Goal: Task Accomplishment & Management: Use online tool/utility

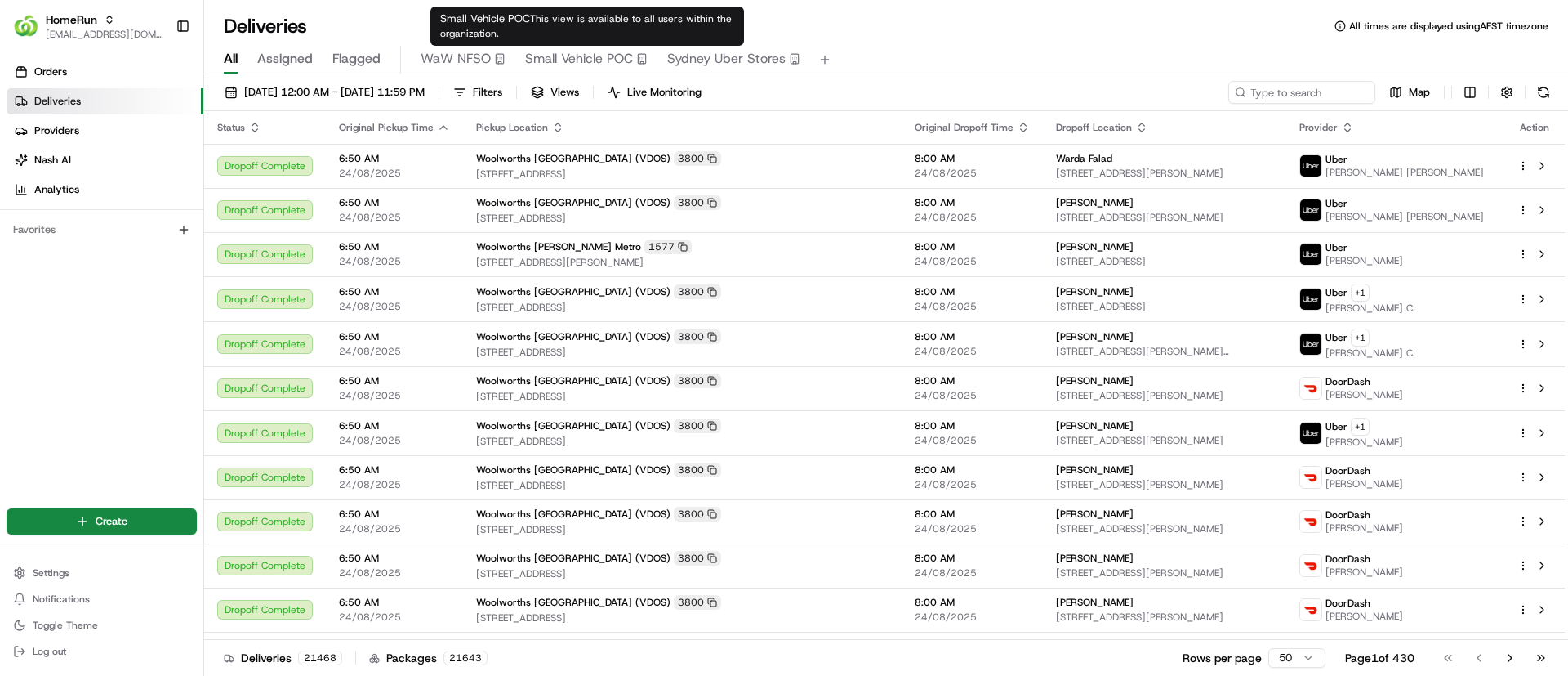
click at [596, 62] on span "Small Vehicle POC" at bounding box center [578, 59] width 108 height 20
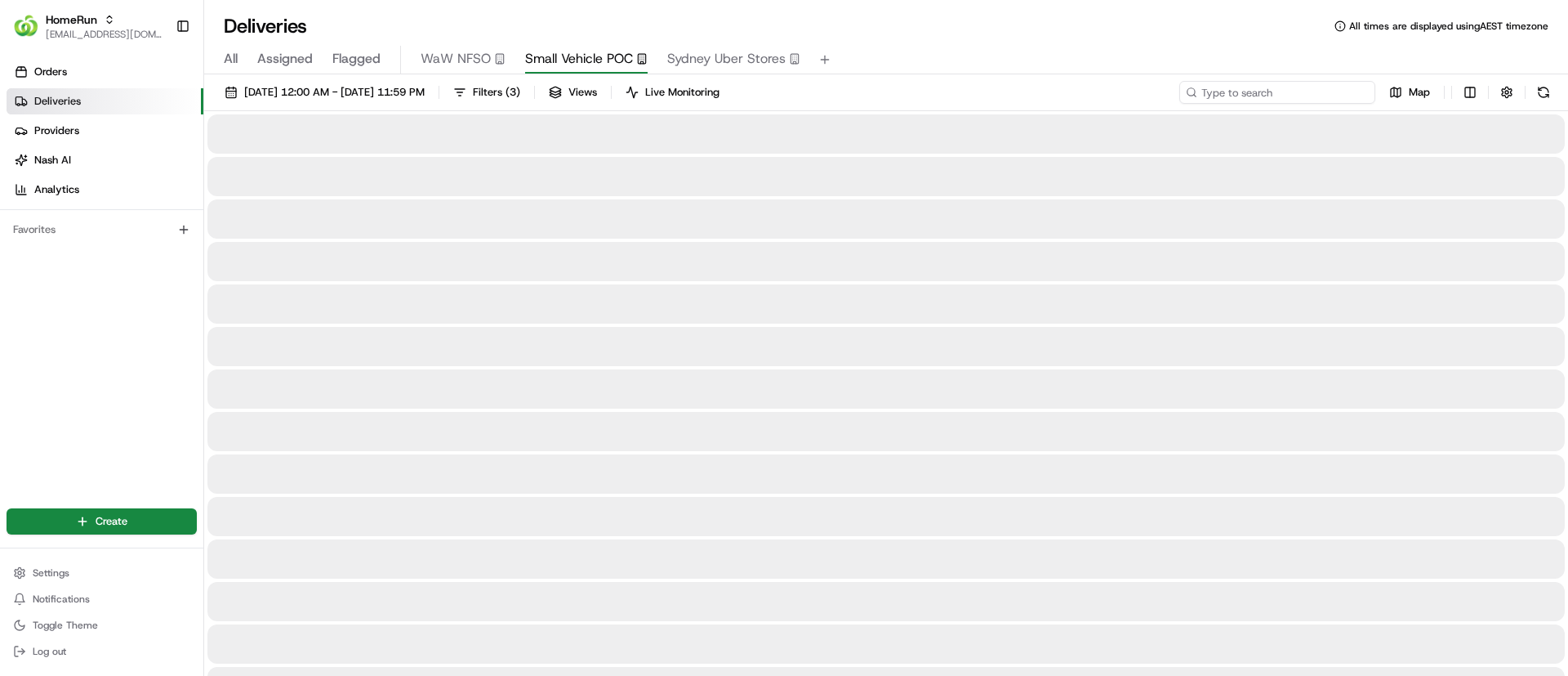
click at [1272, 89] on input at bounding box center [1278, 92] width 196 height 23
type input "[PERSON_NAME]"
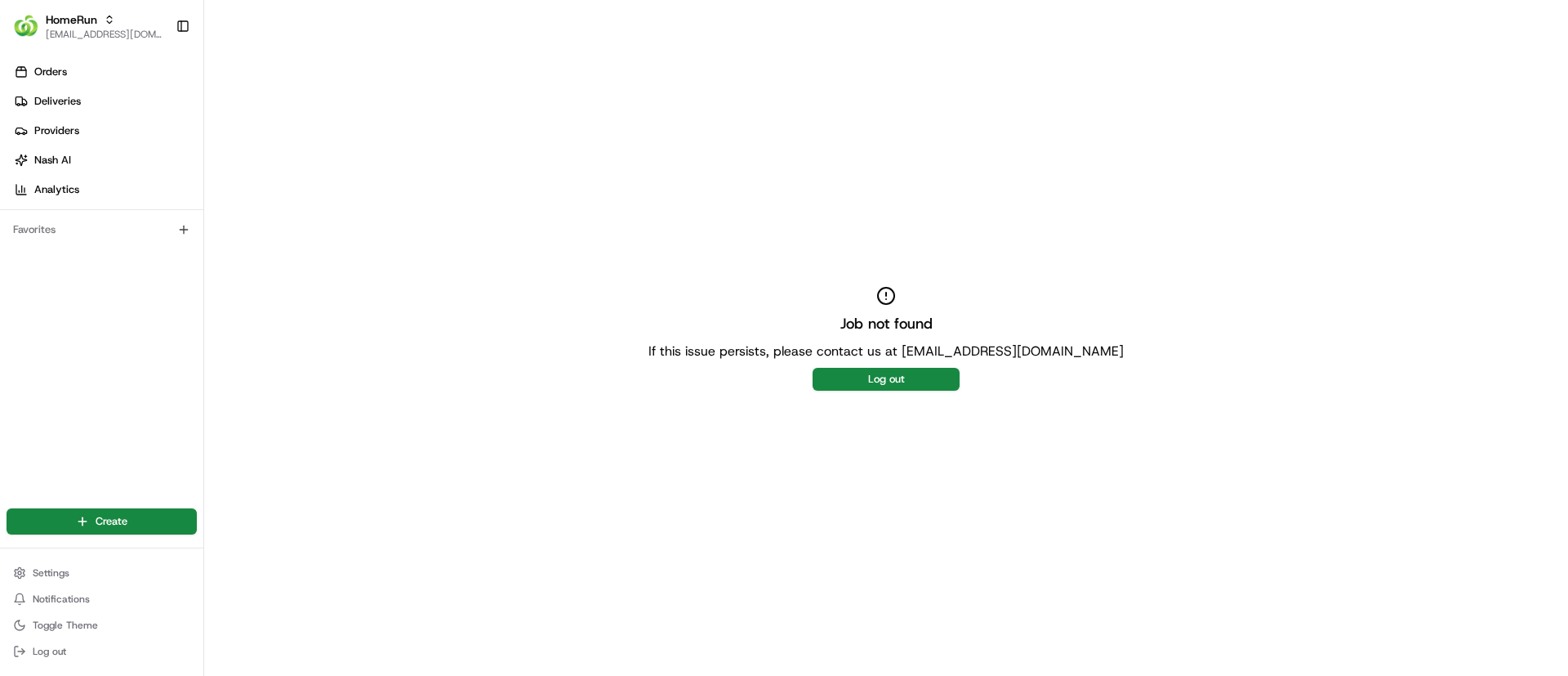
click at [889, 384] on button "Log out" at bounding box center [886, 379] width 147 height 23
